Goal: Information Seeking & Learning: Learn about a topic

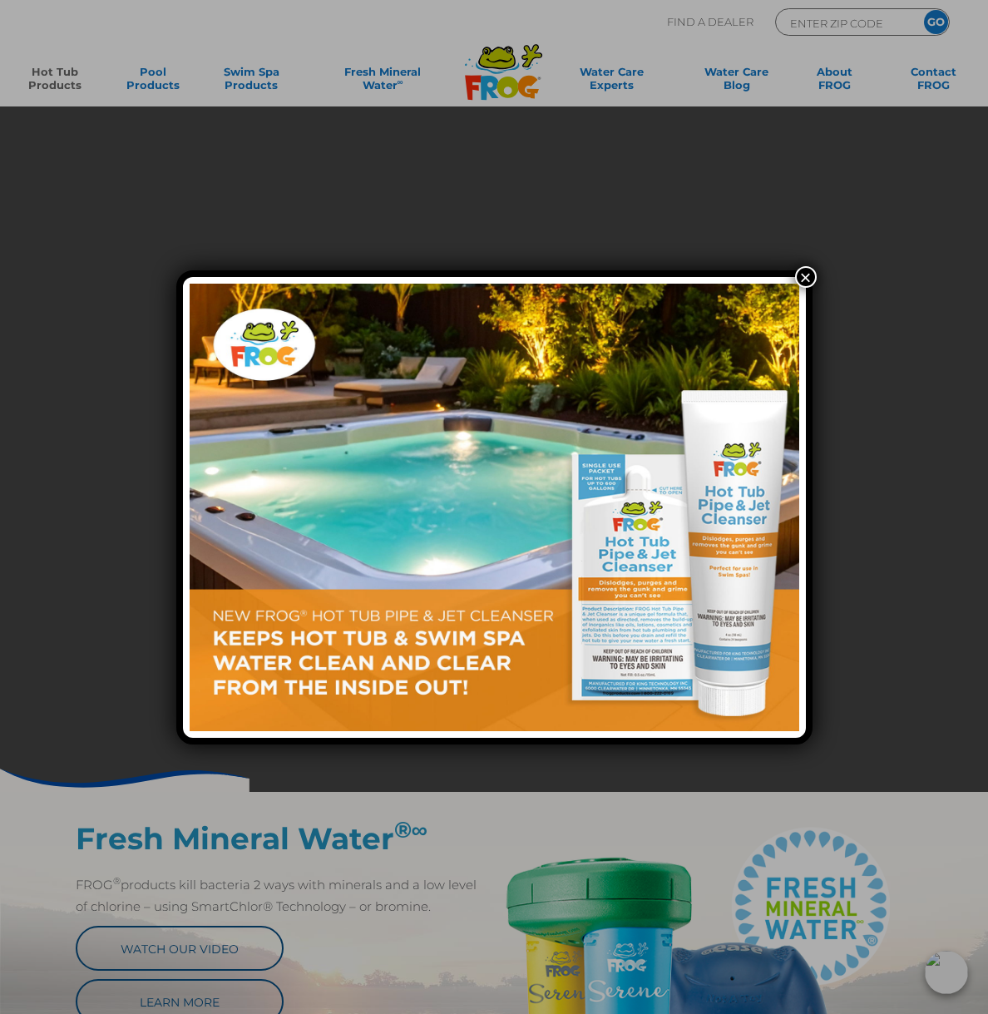
click at [808, 280] on button "×" at bounding box center [806, 277] width 22 height 22
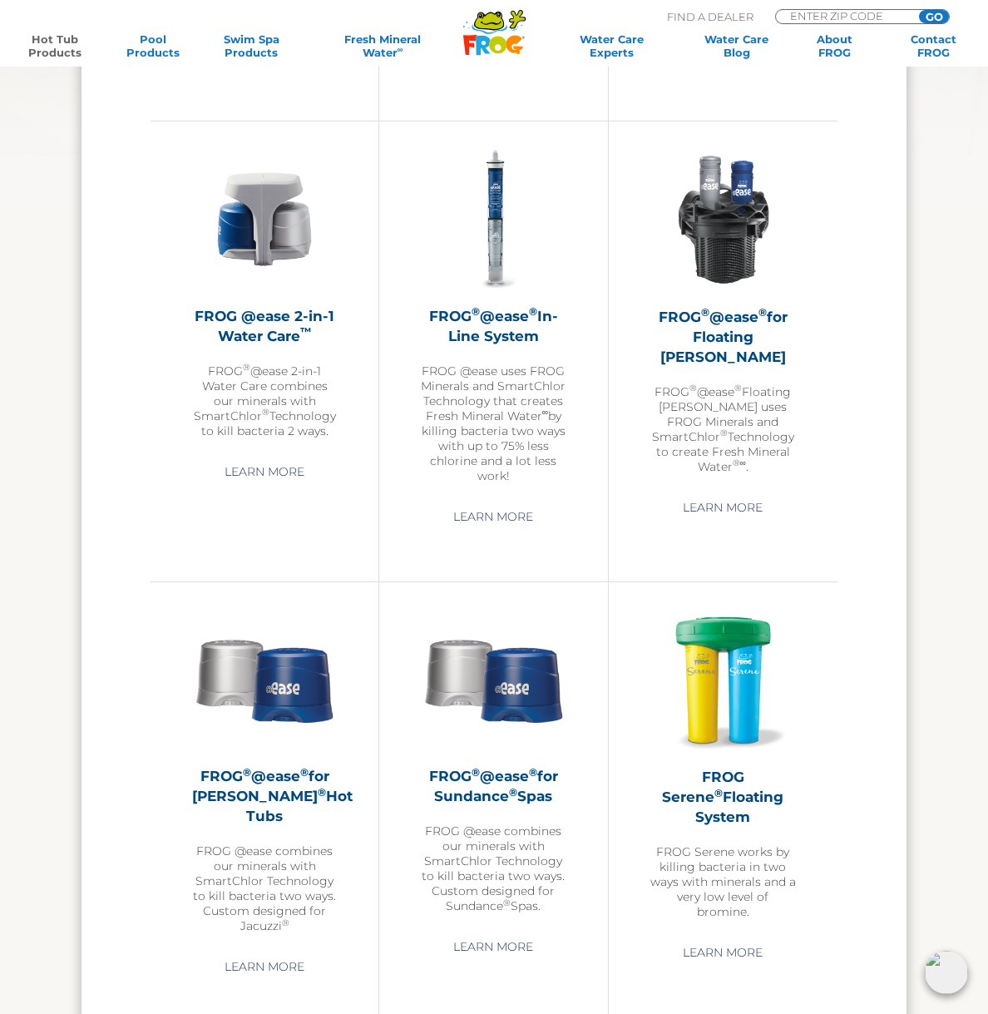
scroll to position [1982, 0]
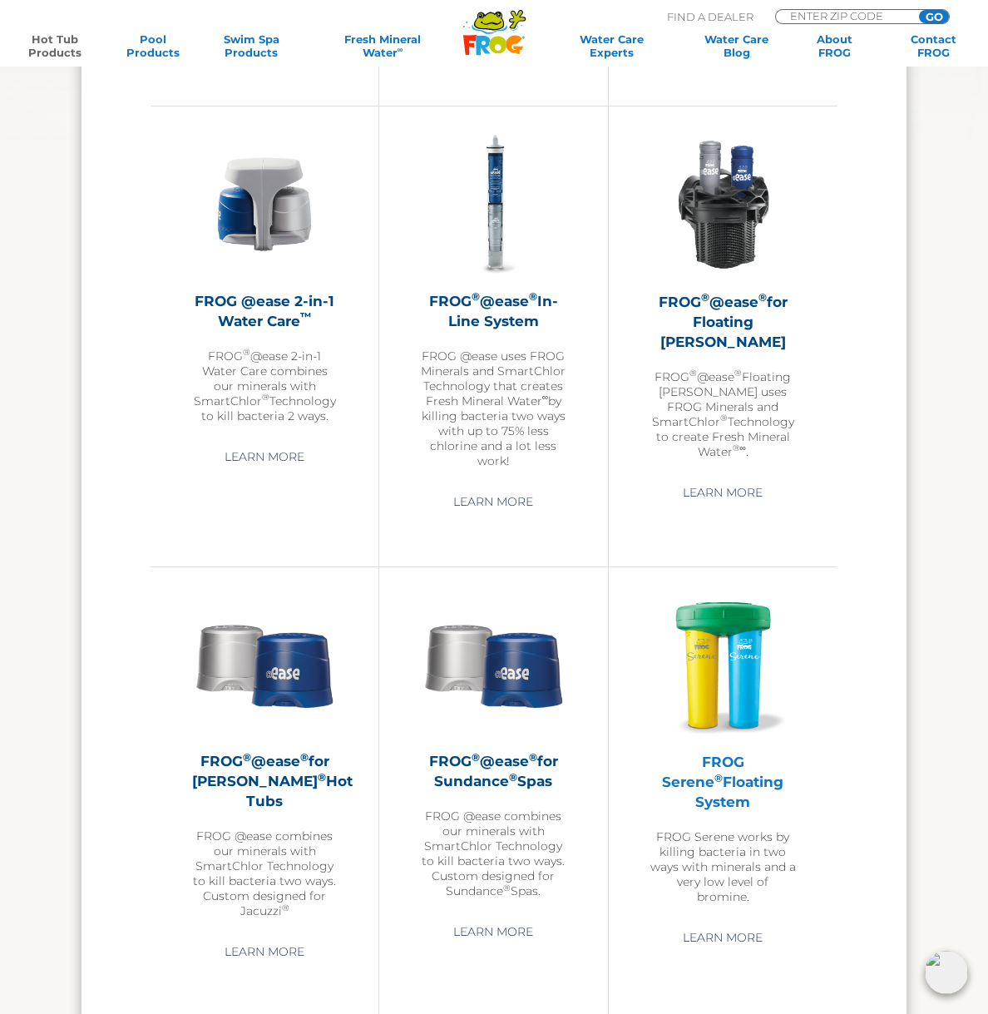
click at [730, 659] on img at bounding box center [723, 665] width 146 height 146
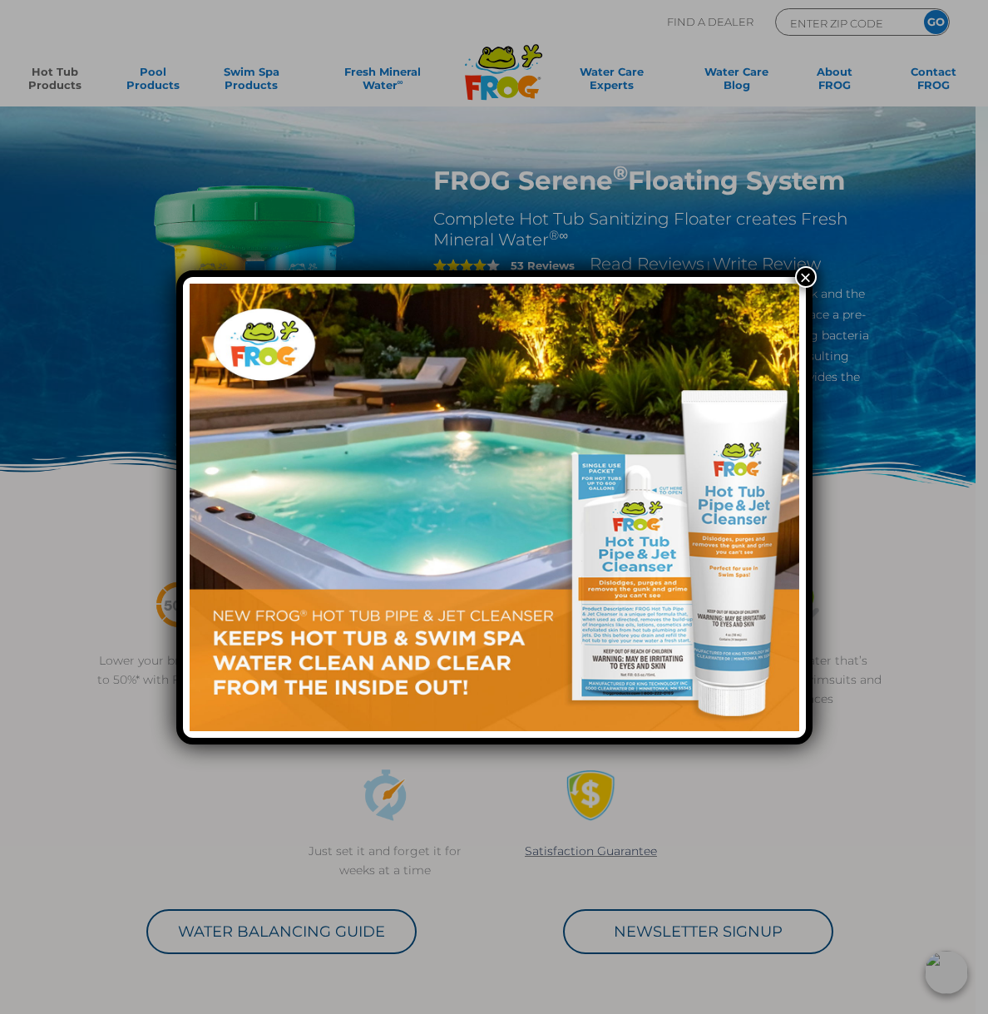
click at [806, 274] on button "×" at bounding box center [806, 277] width 22 height 22
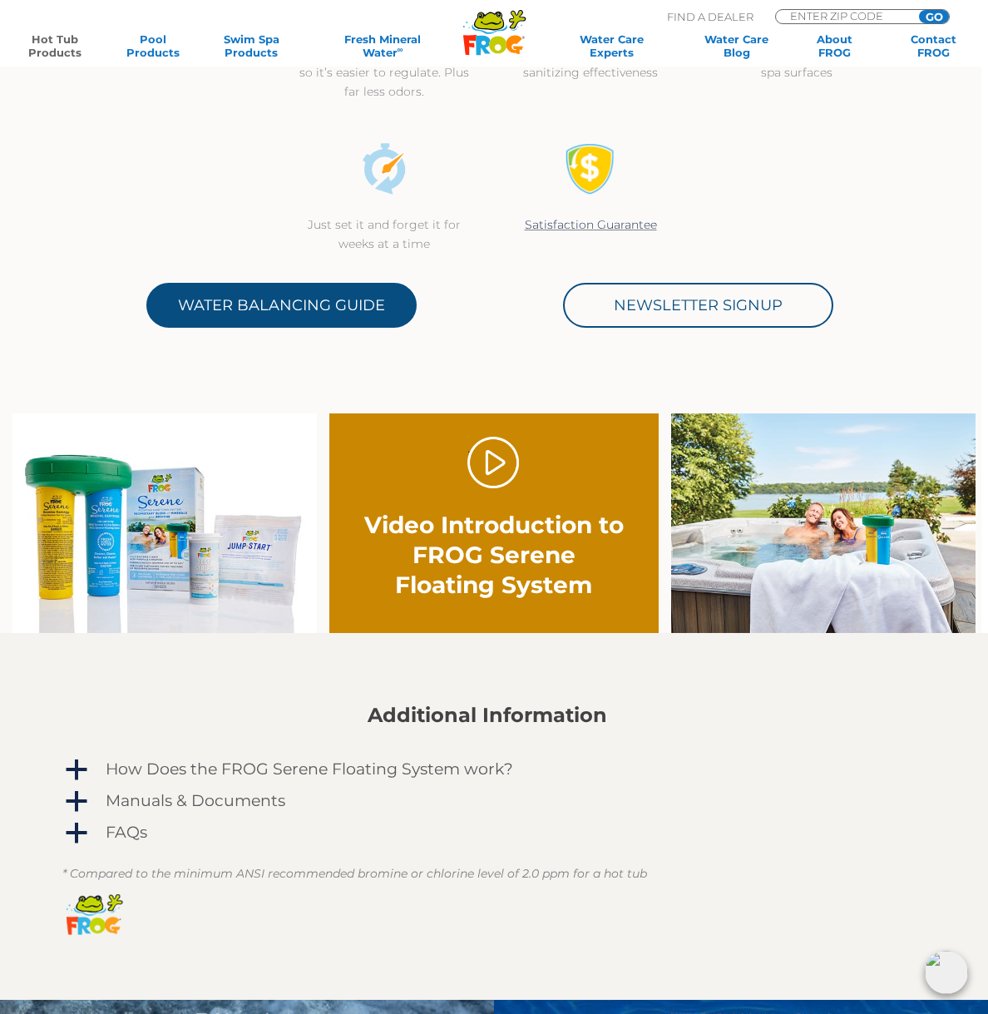
scroll to position [628, 7]
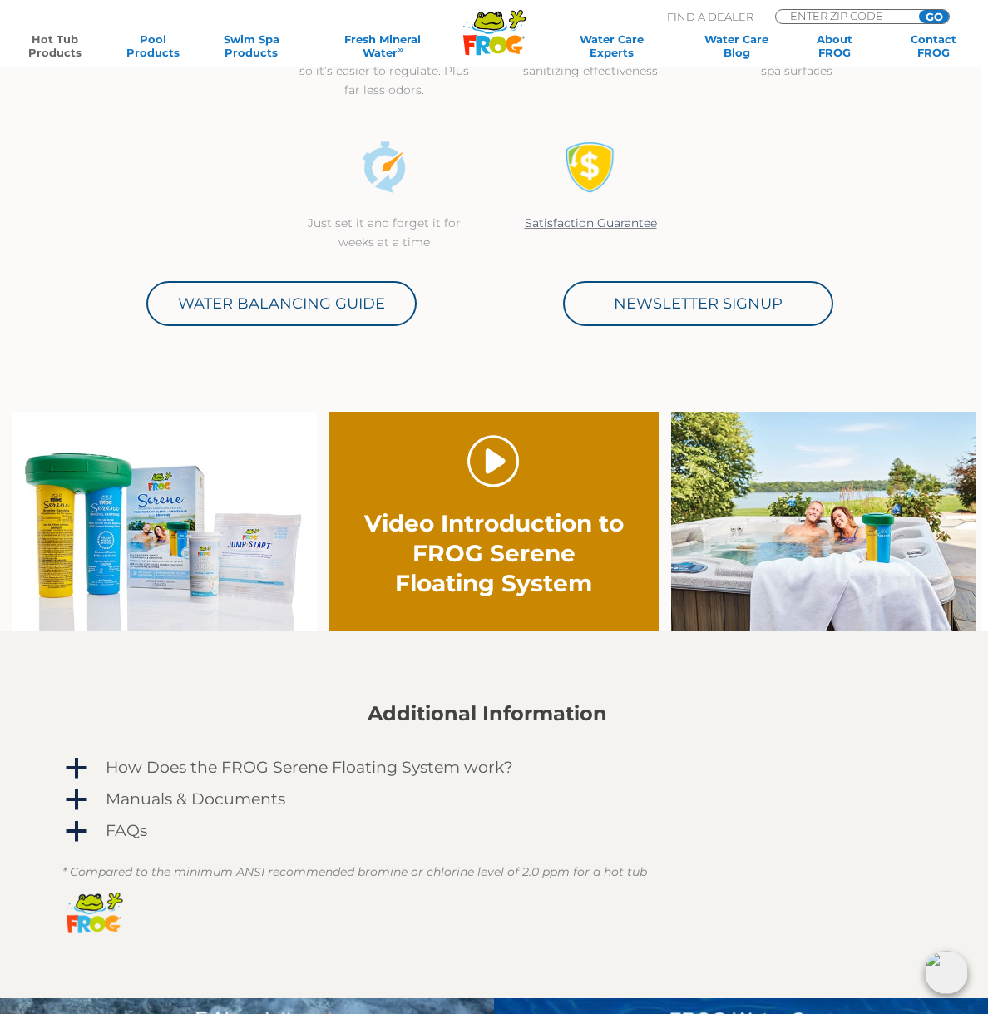
click at [496, 466] on link "." at bounding box center [493, 461] width 52 height 52
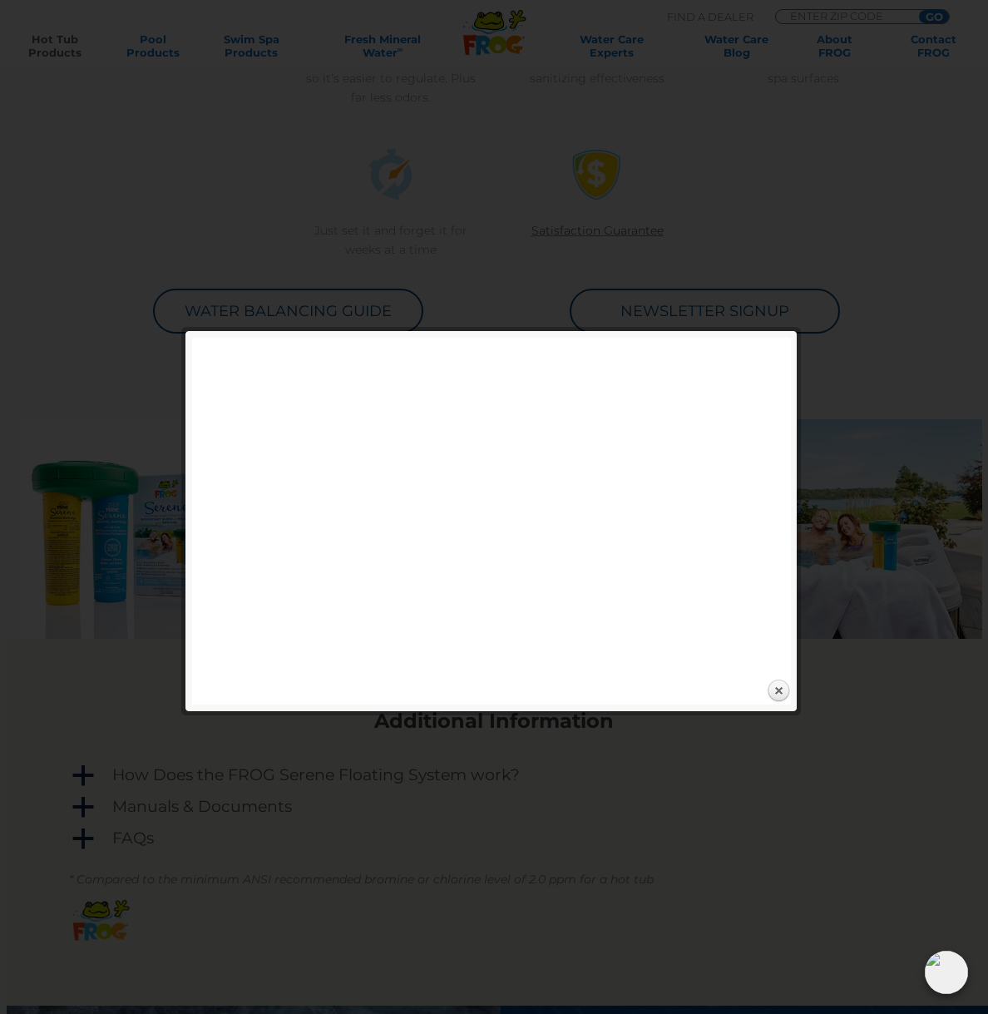
scroll to position [620, 0]
click at [783, 691] on link "Close" at bounding box center [778, 690] width 25 height 25
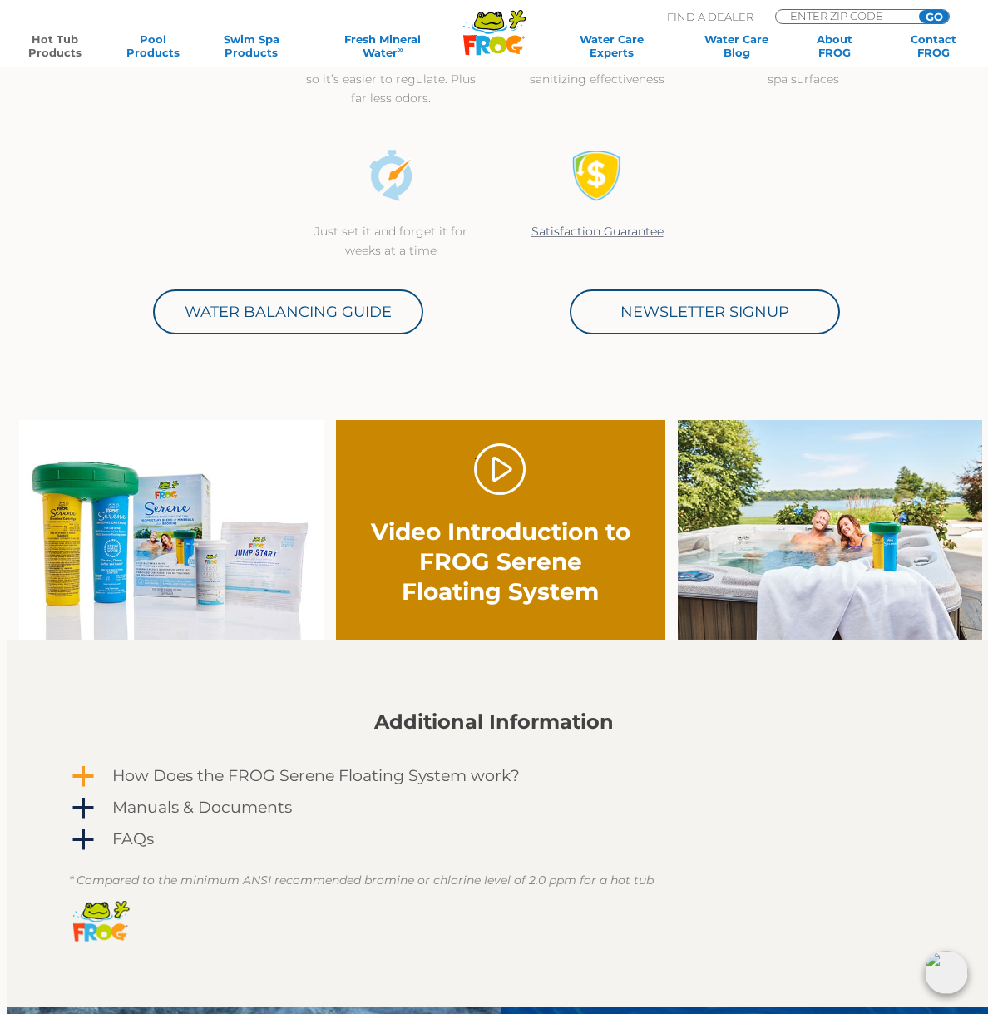
click at [378, 777] on h4 "How Does the FROG Serene Floating System work?" at bounding box center [316, 776] width 408 height 18
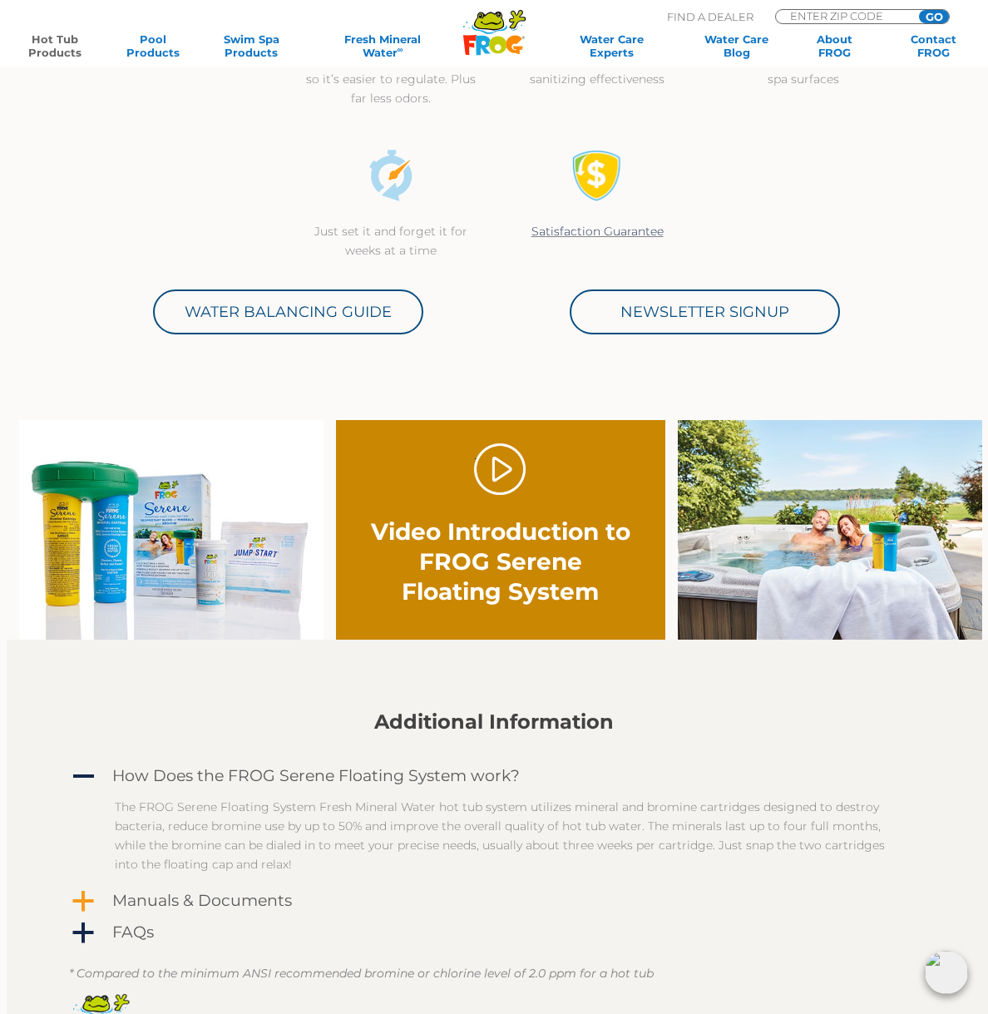
click at [218, 897] on h4 "Manuals & Documents" at bounding box center [202, 901] width 180 height 18
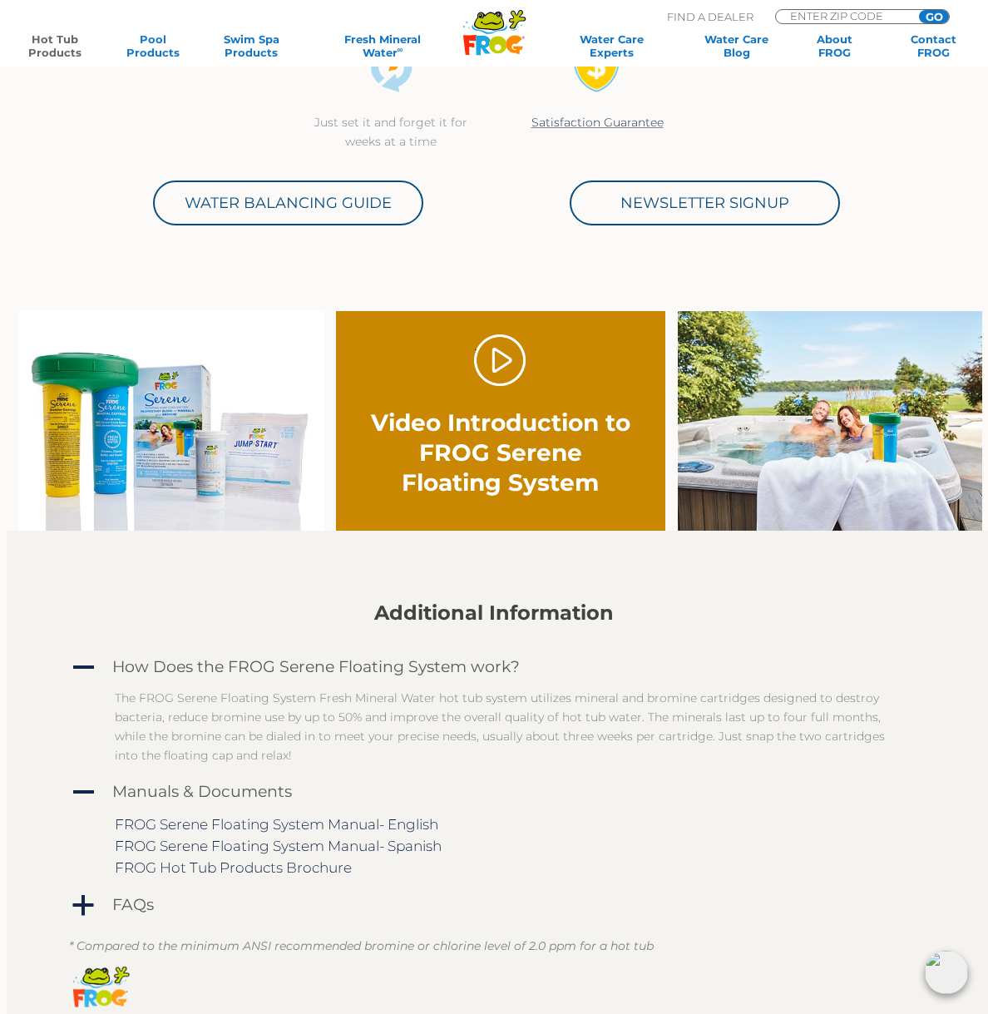
scroll to position [729, 7]
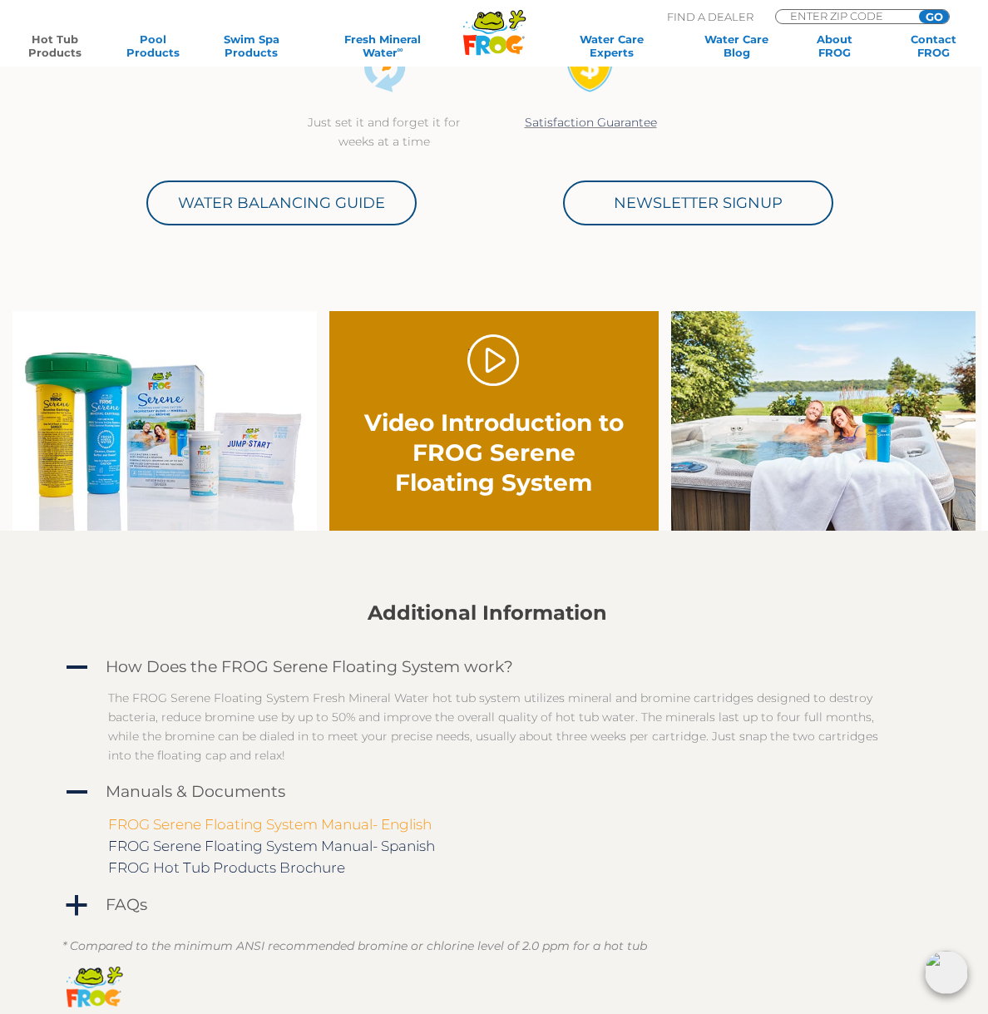
click at [247, 828] on link "FROG Serene Floating System Manual- English" at bounding box center [270, 824] width 324 height 17
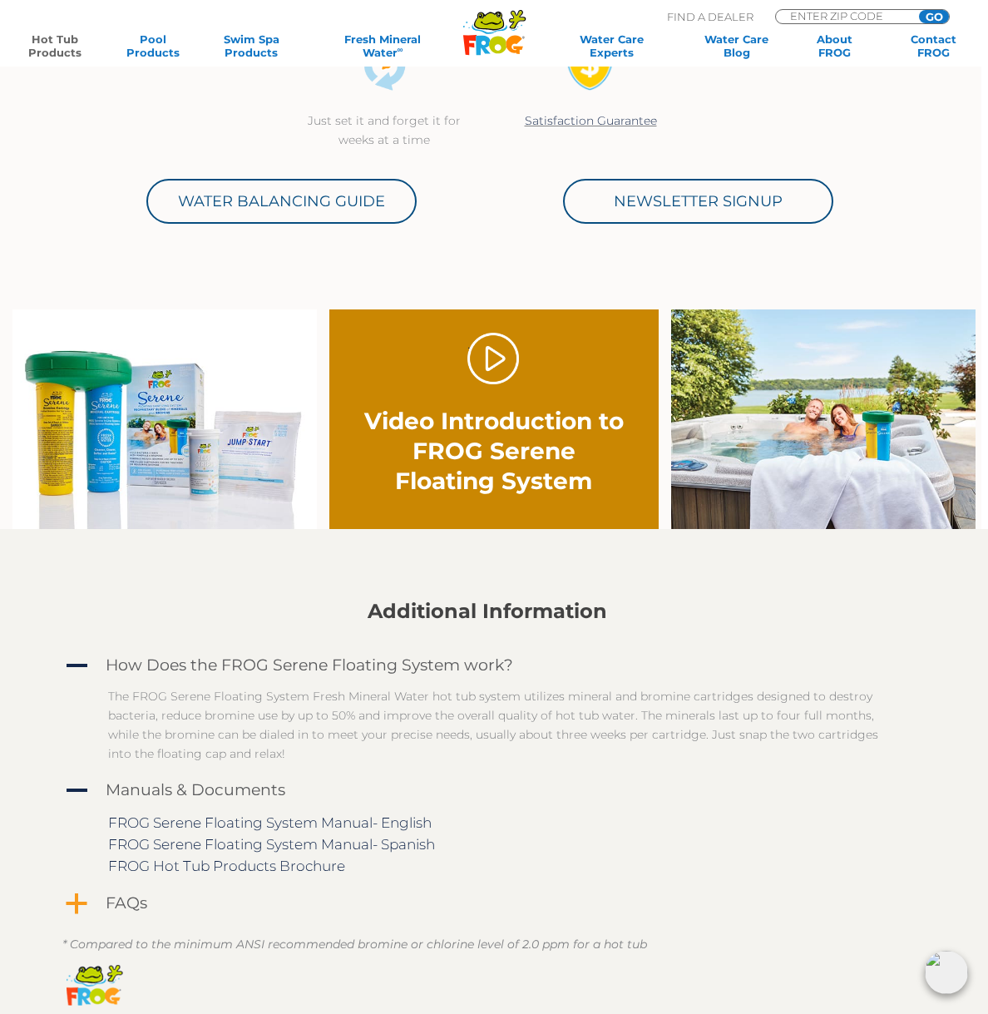
click at [134, 908] on h4 "FAQs" at bounding box center [127, 903] width 42 height 18
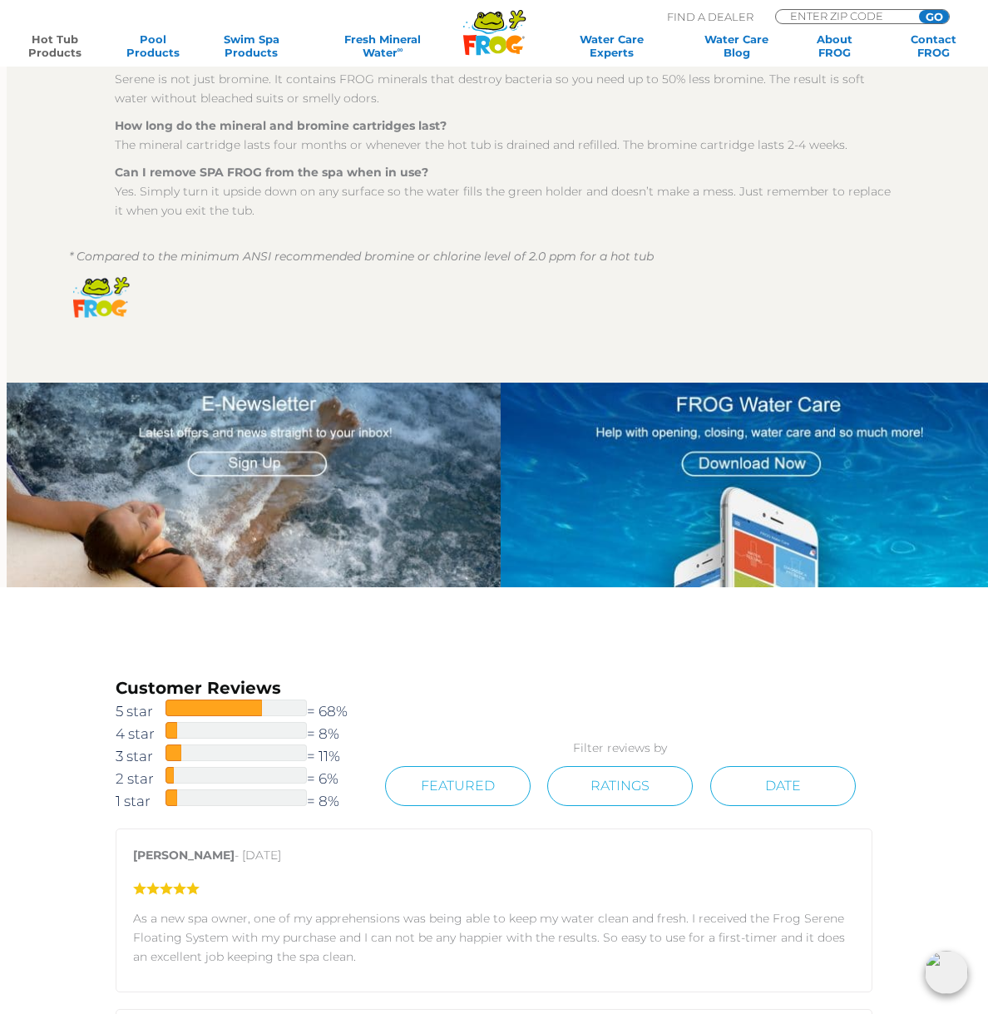
scroll to position [1670, 7]
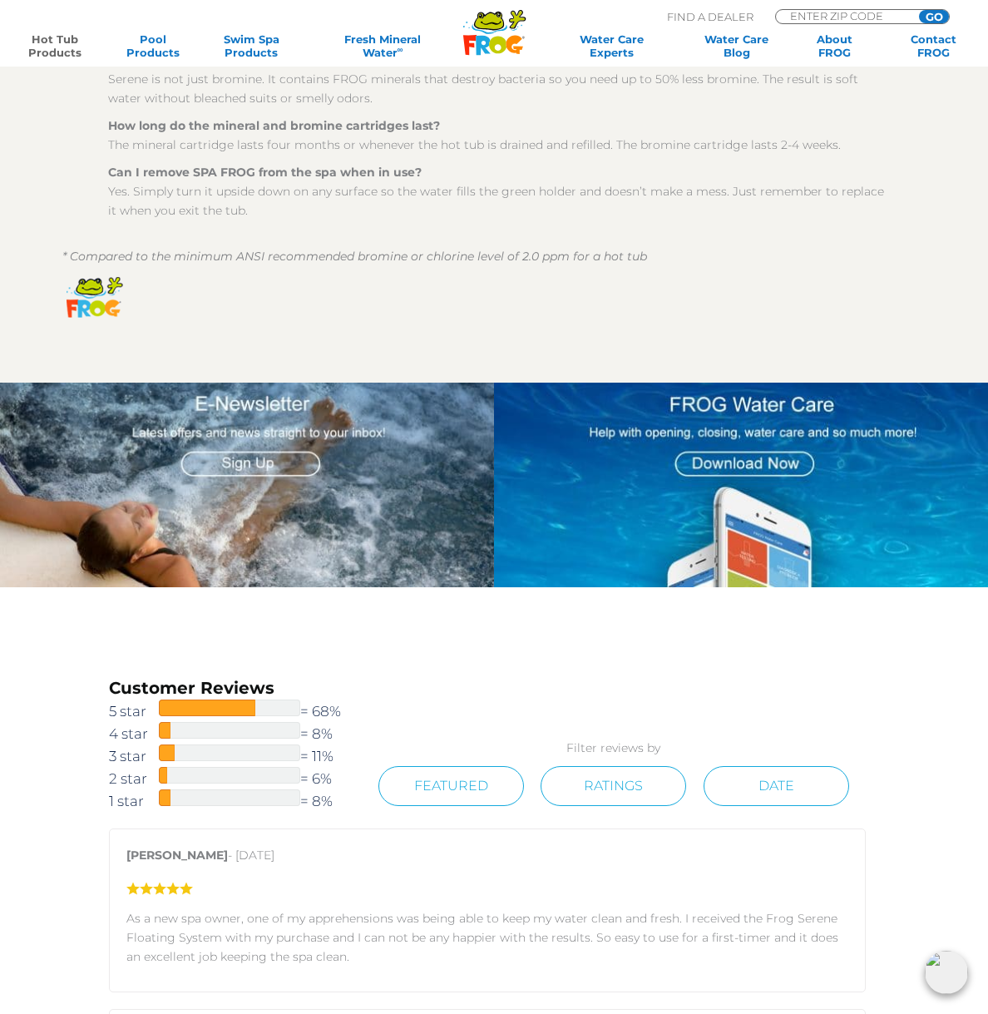
click at [769, 465] on img at bounding box center [741, 485] width 494 height 205
